Goal: Transaction & Acquisition: Purchase product/service

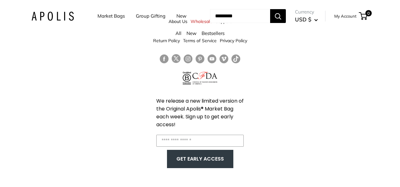
click at [399, 0] on html "Market Bags Group Gifting New Need help? Text Us: 20919 hello@apolisglobal.com …" at bounding box center [200, 93] width 400 height 187
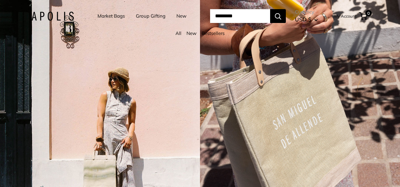
click at [184, 119] on div "5 / 7" at bounding box center [100, 93] width 200 height 187
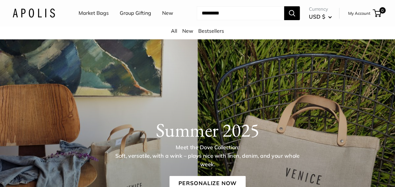
click at [100, 13] on link "Market Bags" at bounding box center [94, 12] width 30 height 9
click at [211, 31] on link "Bestsellers" at bounding box center [211, 31] width 26 height 6
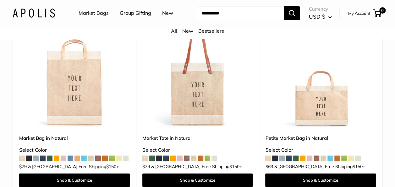
scroll to position [103, 0]
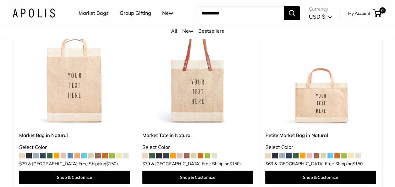
click at [0, 0] on img at bounding box center [0, 0] width 0 height 0
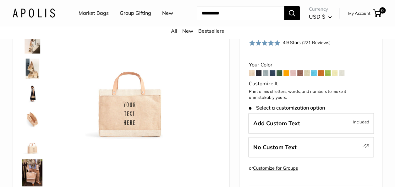
scroll to position [51, 0]
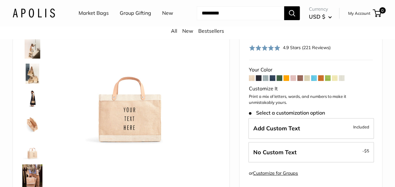
click at [34, 70] on img at bounding box center [32, 73] width 20 height 20
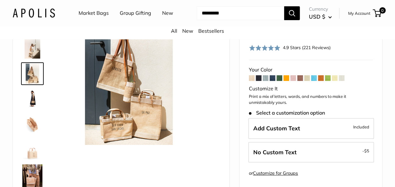
click at [33, 99] on img at bounding box center [32, 99] width 20 height 20
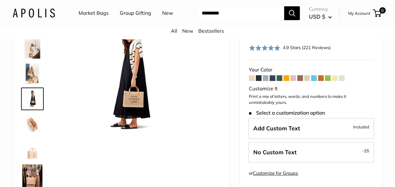
click at [31, 124] on img at bounding box center [32, 124] width 20 height 20
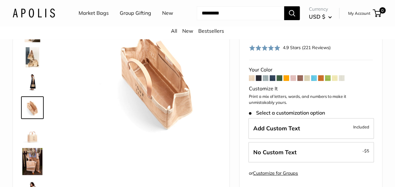
scroll to position [19, 0]
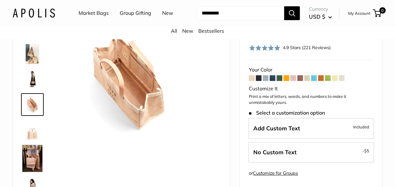
click at [31, 152] on img at bounding box center [32, 157] width 20 height 27
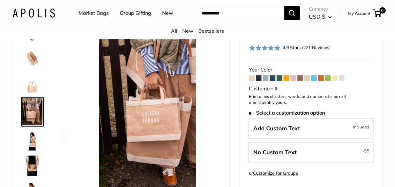
scroll to position [73, 0]
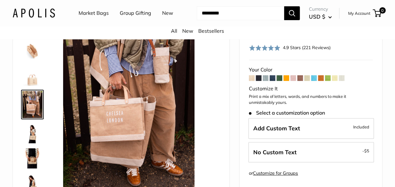
click at [31, 78] on img at bounding box center [32, 76] width 20 height 20
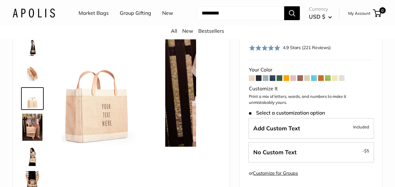
scroll to position [45, 0]
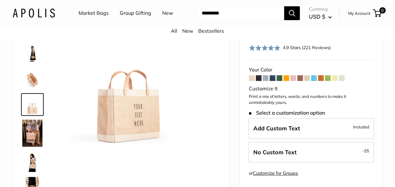
click at [29, 155] on img at bounding box center [32, 161] width 20 height 20
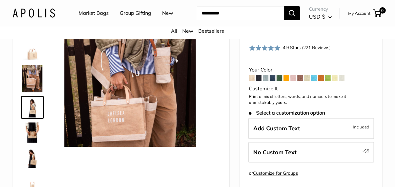
scroll to position [102, 0]
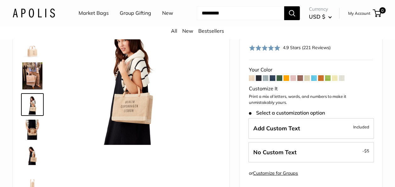
click at [36, 155] on img at bounding box center [32, 154] width 20 height 20
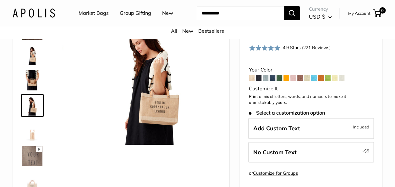
scroll to position [152, 0]
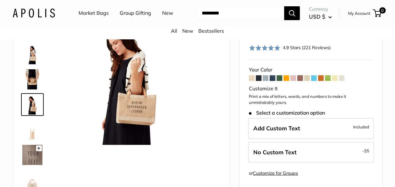
click at [291, 76] on span at bounding box center [293, 78] width 6 height 6
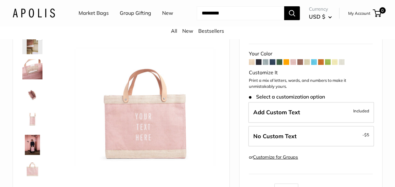
scroll to position [52, 0]
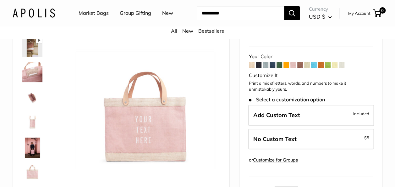
click at [32, 69] on img at bounding box center [32, 72] width 20 height 20
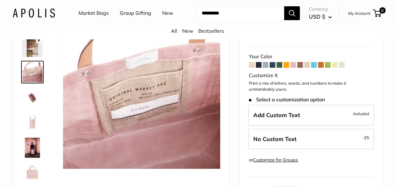
click at [36, 46] on img at bounding box center [32, 47] width 20 height 20
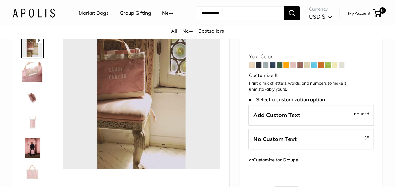
click at [30, 67] on img at bounding box center [32, 72] width 20 height 20
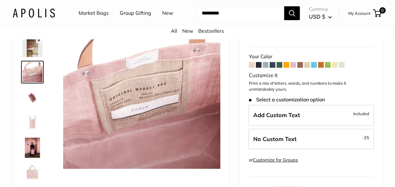
type input "*****"
click at [33, 99] on img at bounding box center [32, 97] width 20 height 20
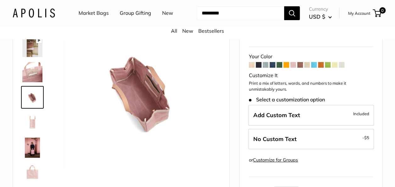
click at [30, 124] on img at bounding box center [32, 122] width 20 height 20
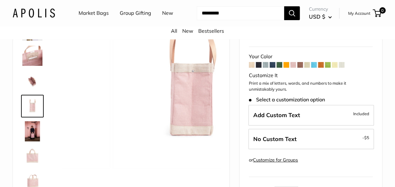
scroll to position [19, 0]
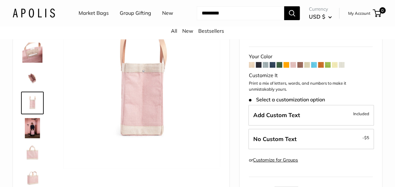
click at [30, 124] on img at bounding box center [32, 128] width 20 height 20
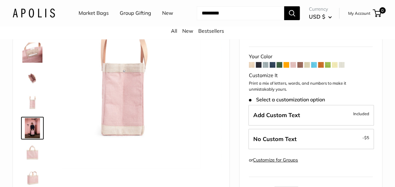
scroll to position [40, 0]
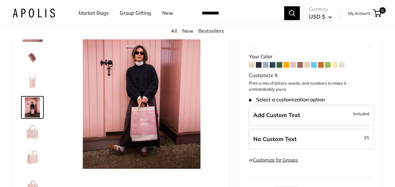
click at [31, 133] on img at bounding box center [32, 132] width 20 height 20
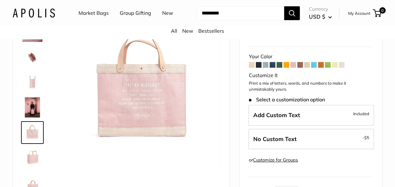
click at [31, 154] on img at bounding box center [32, 157] width 20 height 20
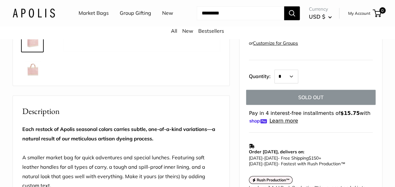
scroll to position [172, 0]
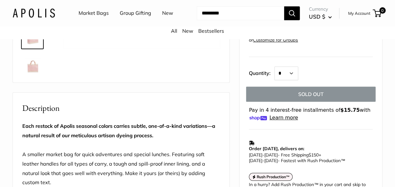
click at [34, 67] on img at bounding box center [32, 63] width 20 height 20
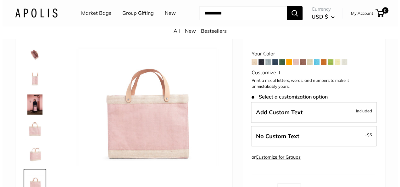
scroll to position [52, 0]
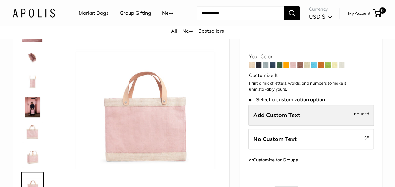
click at [322, 117] on label "Add Custom Text Included" at bounding box center [311, 115] width 126 height 21
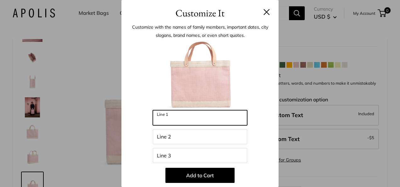
click at [181, 120] on input "Line 1" at bounding box center [200, 117] width 94 height 15
type input "*"
type input "***"
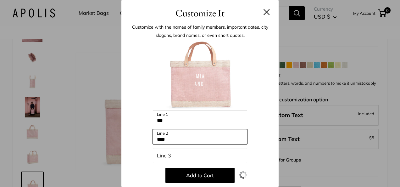
type input "***"
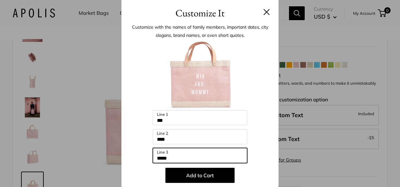
type input "*****"
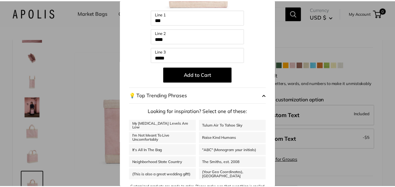
scroll to position [112, 0]
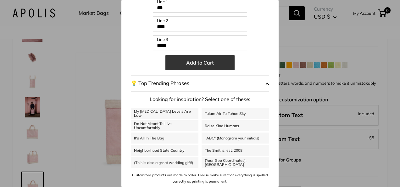
click at [197, 64] on button "Add to Cart" at bounding box center [199, 62] width 69 height 15
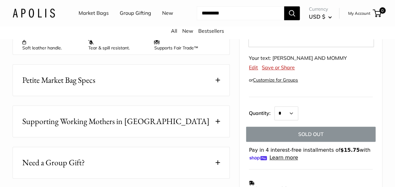
scroll to position [0, 0]
